Goal: Information Seeking & Learning: Find specific fact

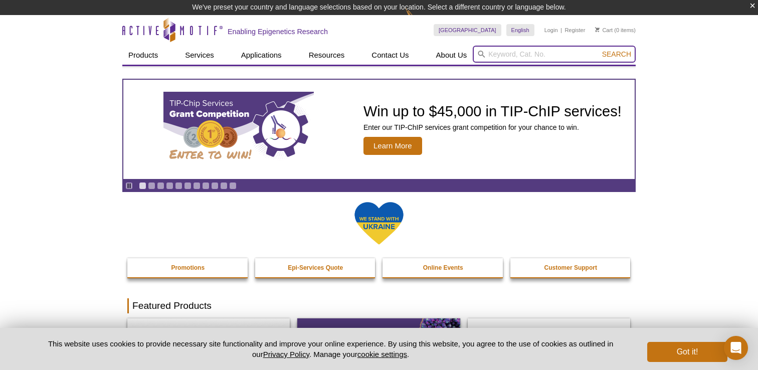
click at [492, 58] on input "search" at bounding box center [554, 54] width 163 height 17
type input "39161"
click at [599, 50] on button "Search" at bounding box center [616, 54] width 35 height 9
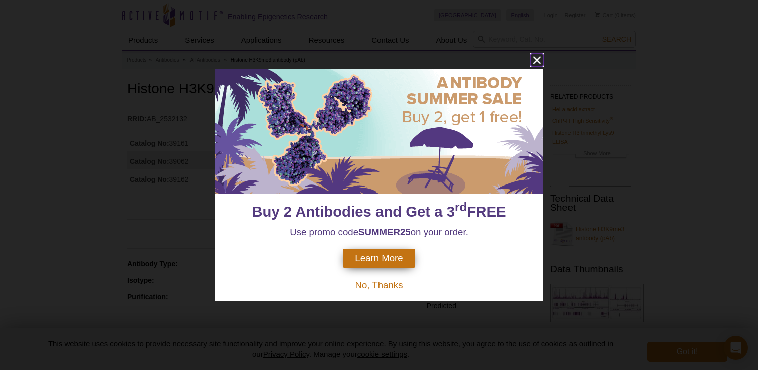
click at [537, 61] on icon "close" at bounding box center [538, 60] width 8 height 8
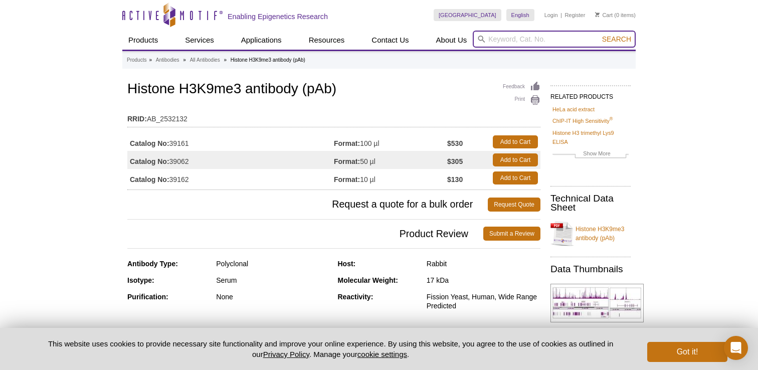
click at [508, 38] on input "search" at bounding box center [554, 39] width 163 height 17
type input "39161"
click at [599, 35] on button "Search" at bounding box center [616, 39] width 35 height 9
click at [615, 44] on input "39161" at bounding box center [554, 39] width 163 height 17
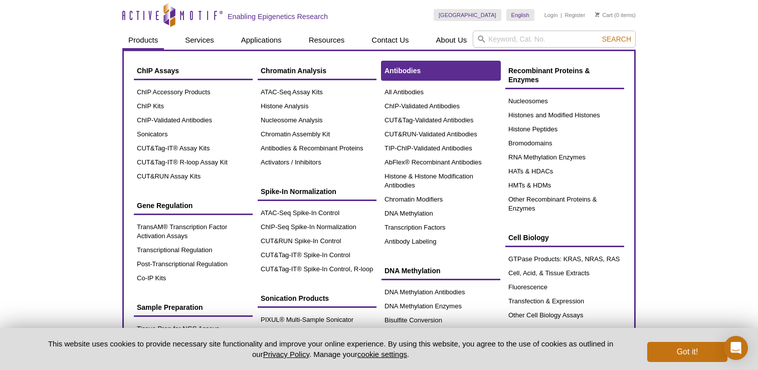
click at [398, 71] on span "Antibodies" at bounding box center [403, 71] width 36 height 8
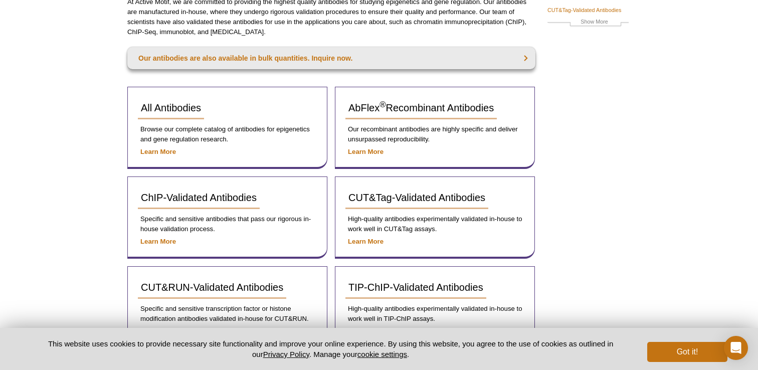
scroll to position [156, 0]
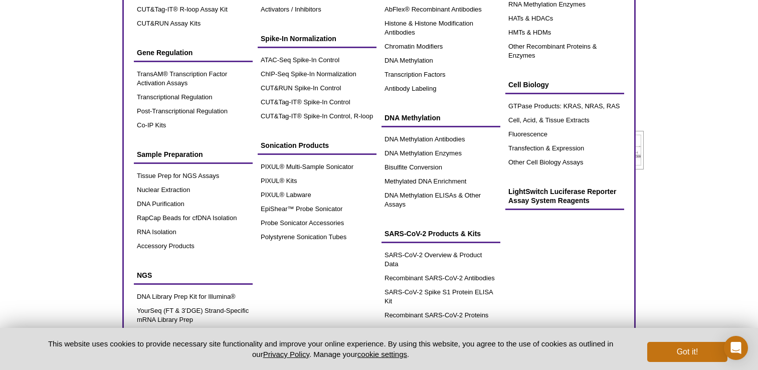
scroll to position [270, 0]
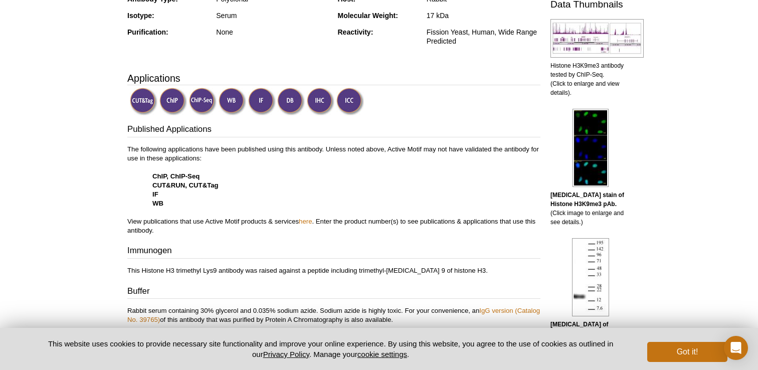
scroll to position [0, 0]
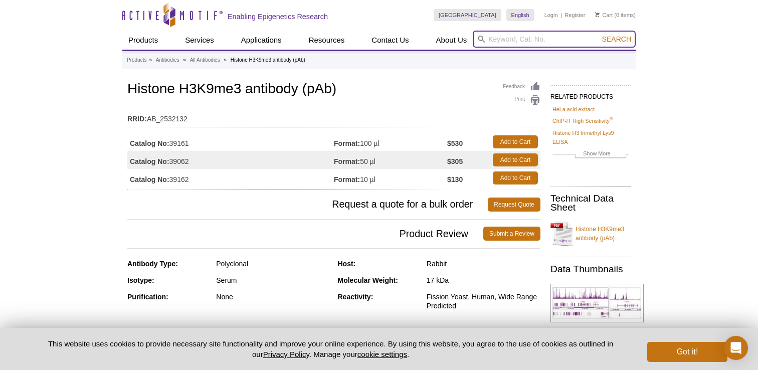
click at [504, 46] on input "search" at bounding box center [554, 39] width 163 height 17
type input "promotion"
click at [599, 35] on button "Search" at bounding box center [616, 39] width 35 height 9
click at [616, 40] on span "Search" at bounding box center [616, 39] width 29 height 8
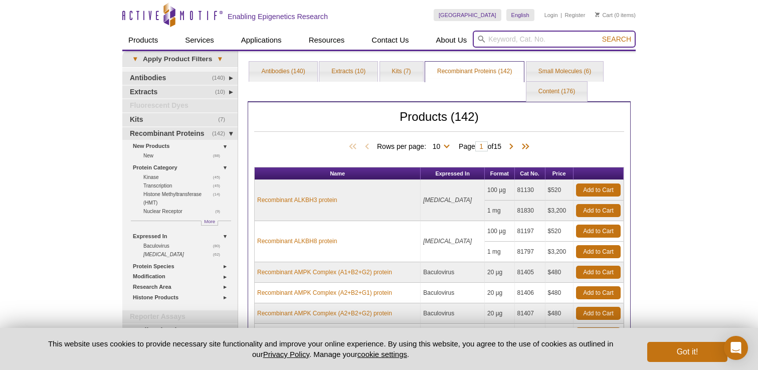
click at [489, 43] on input "search" at bounding box center [554, 39] width 163 height 17
type input "39161"
click at [599, 35] on button "Search" at bounding box center [616, 39] width 35 height 9
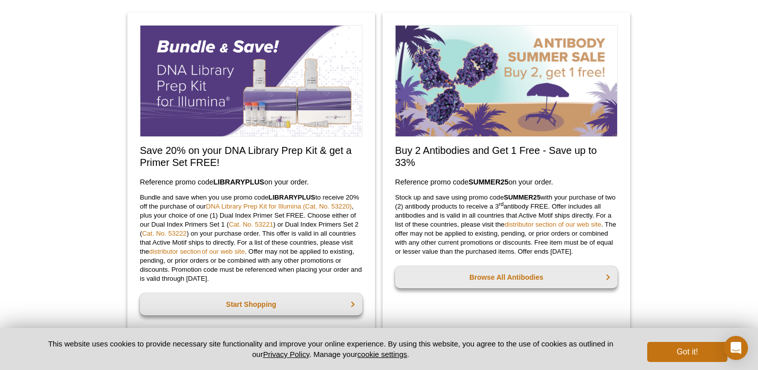
scroll to position [642, 0]
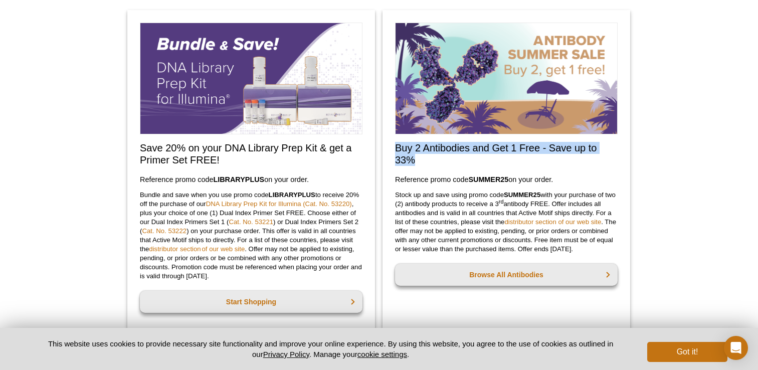
drag, startPoint x: 393, startPoint y: 149, endPoint x: 479, endPoint y: 165, distance: 87.2
click at [479, 166] on div "Buy 2 Antibodies and Get 1 Free - Save up to 33% Reference promo code  SUMMER25…" at bounding box center [507, 172] width 248 height 325
click at [486, 160] on h2 "Buy 2 Antibodies and Get 1 Free - Save up to 33%" at bounding box center [506, 154] width 223 height 24
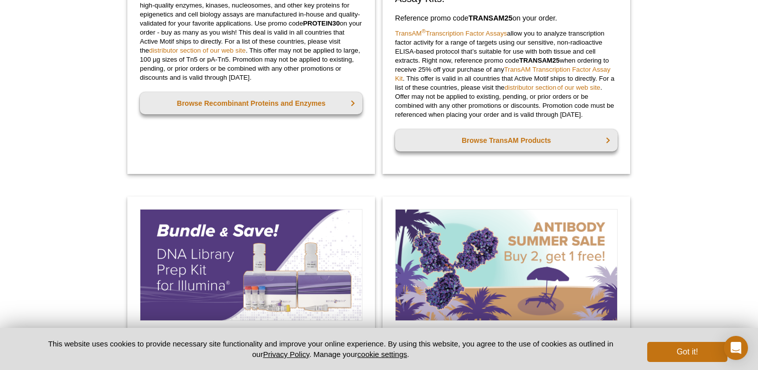
scroll to position [813, 0]
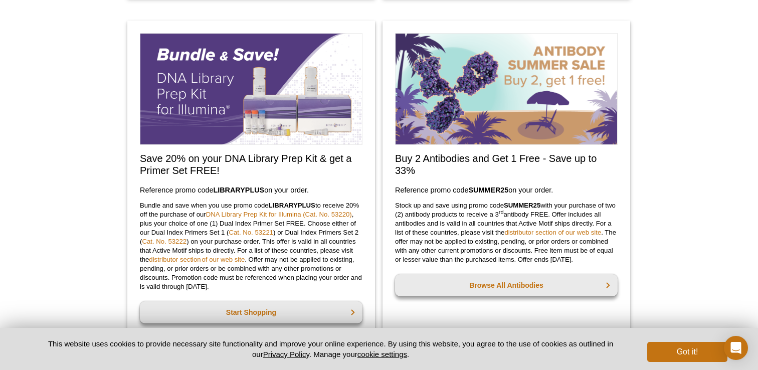
click at [527, 146] on div at bounding box center [506, 90] width 223 height 114
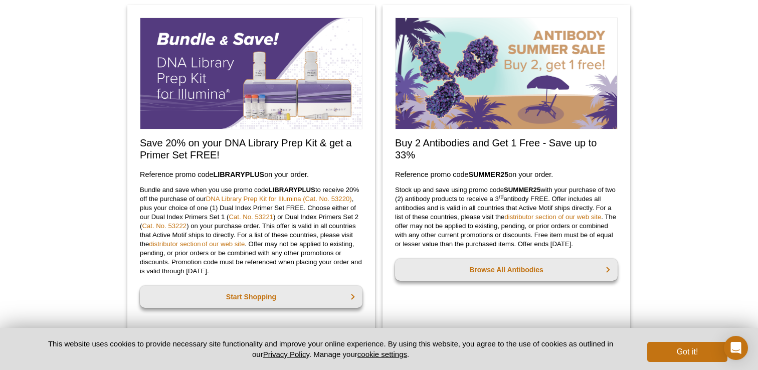
scroll to position [824, 0]
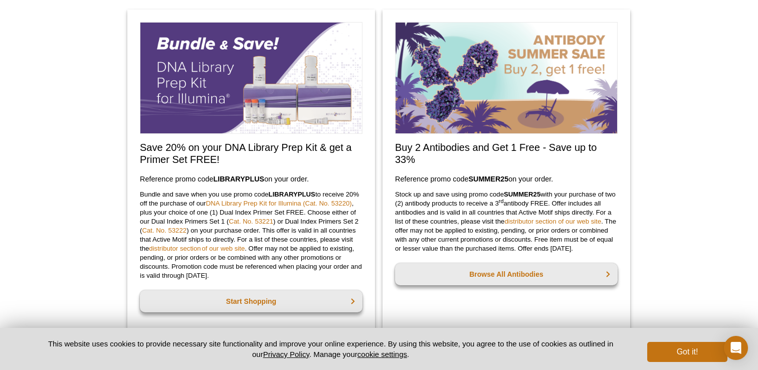
click at [450, 137] on div "Buy 2 Antibodies and Get 1 Free - Save up to 33% Reference promo code  SUMMER25…" at bounding box center [507, 172] width 248 height 325
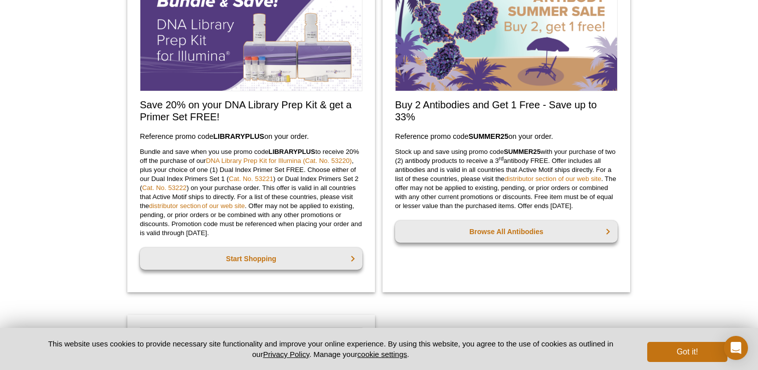
scroll to position [867, 0]
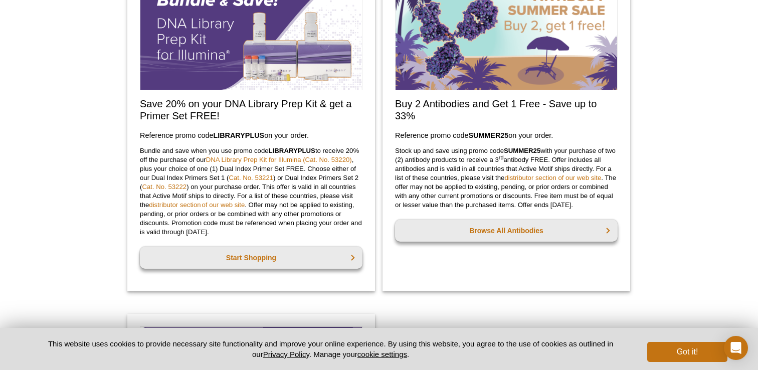
drag, startPoint x: 396, startPoint y: 103, endPoint x: 572, endPoint y: 132, distance: 178.4
click at [572, 132] on div "Buy 2 Antibodies and Get 1 Free - Save up to 33% Reference promo code  SUMMER25…" at bounding box center [507, 128] width 248 height 325
copy div "Buy 2 Antibodies and Get 1 Free - Save up to 33% Reference promo code  SUMMER25…"
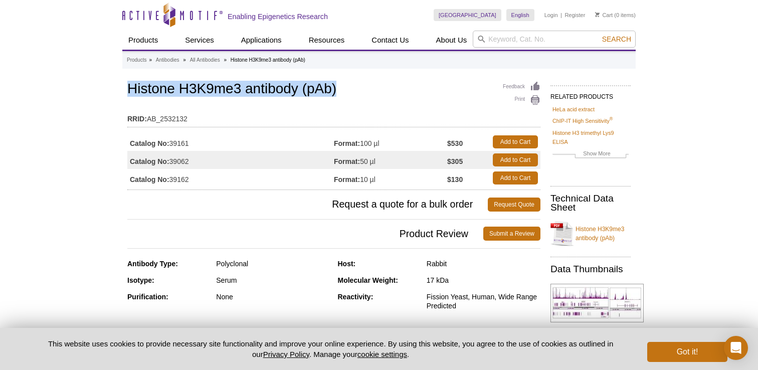
drag, startPoint x: 128, startPoint y: 88, endPoint x: 358, endPoint y: 89, distance: 230.2
click at [358, 89] on h1 "Histone H3K9me3 antibody (pAb)" at bounding box center [333, 89] width 413 height 17
copy h1 "Histone H3K9me3 antibody (pAb)"
